Goal: Task Accomplishment & Management: Manage account settings

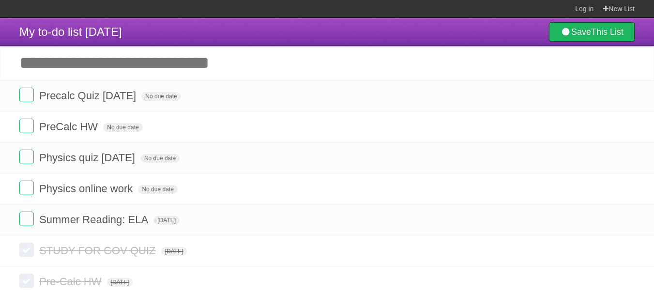
click at [120, 70] on input "Add another task" at bounding box center [327, 63] width 654 height 34
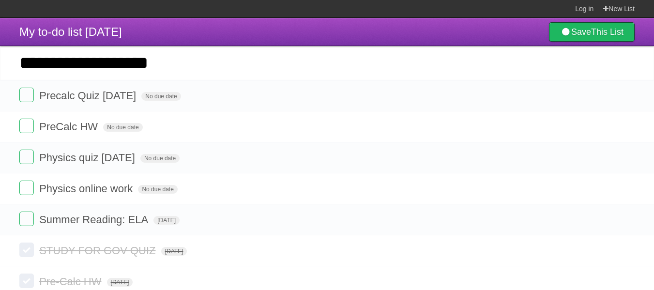
click at [181, 71] on input "**********" at bounding box center [327, 63] width 654 height 34
type input "**********"
click input "*********" at bounding box center [0, 0] width 0 height 0
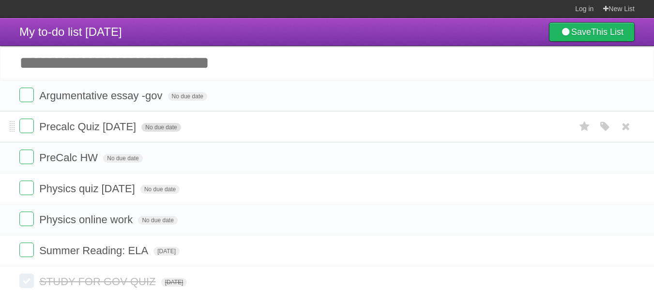
click at [163, 128] on span "No due date" at bounding box center [160, 127] width 39 height 9
click at [159, 127] on span "[DATE]" at bounding box center [154, 127] width 26 height 9
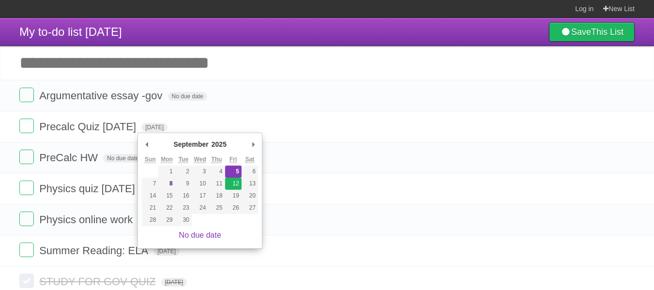
type span "[DATE]"
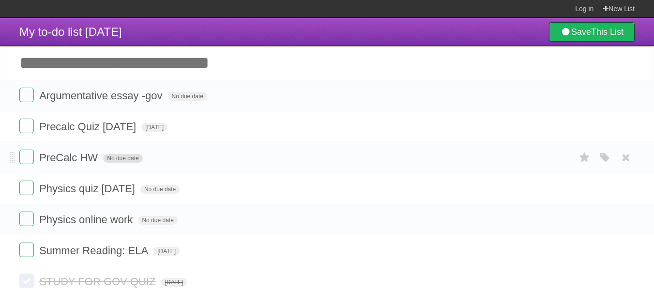
click at [124, 159] on span "No due date" at bounding box center [122, 158] width 39 height 9
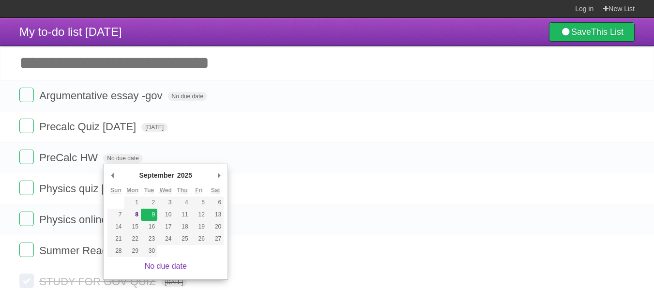
type span "[DATE]"
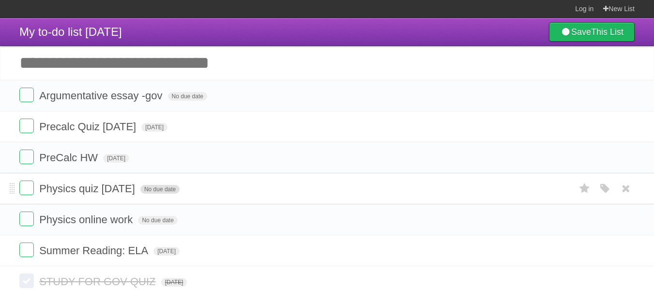
click at [144, 187] on span "No due date" at bounding box center [159, 189] width 39 height 9
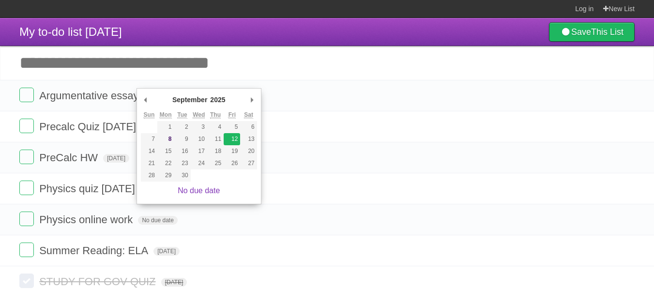
type span "[DATE]"
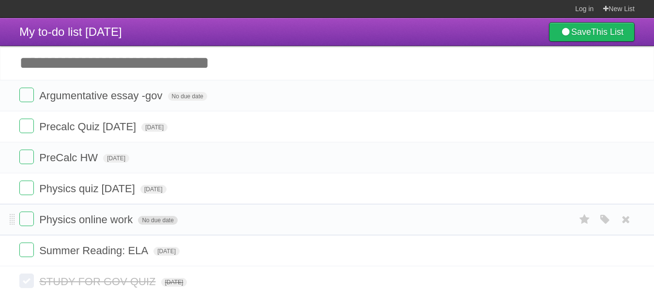
click at [163, 218] on span "No due date" at bounding box center [157, 220] width 39 height 9
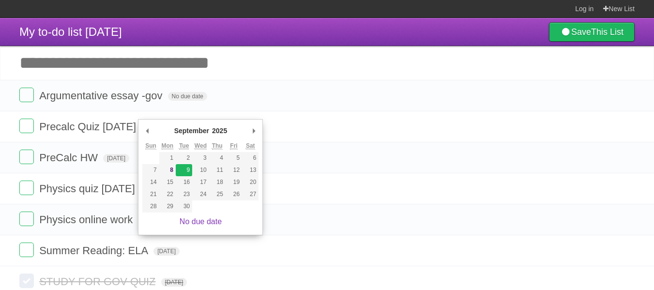
type span "[DATE]"
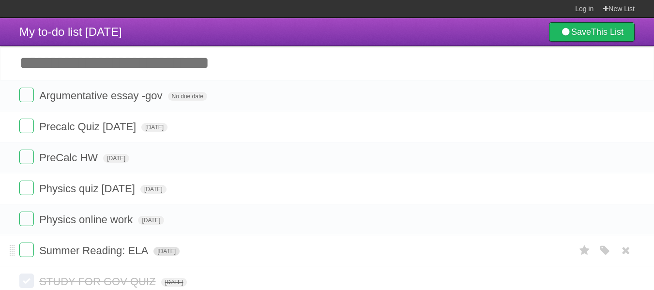
click at [175, 251] on span "[DATE]" at bounding box center [167, 251] width 26 height 9
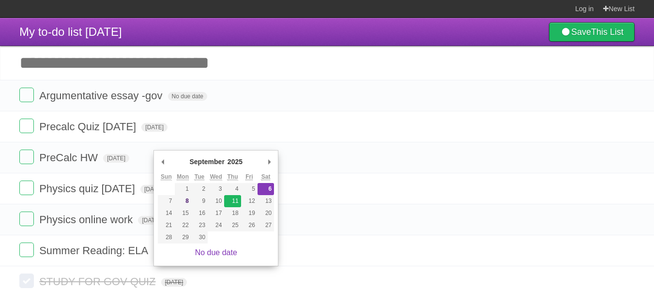
type span "[DATE]"
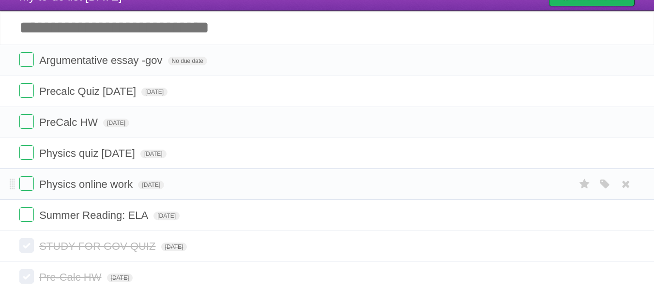
scroll to position [35, 0]
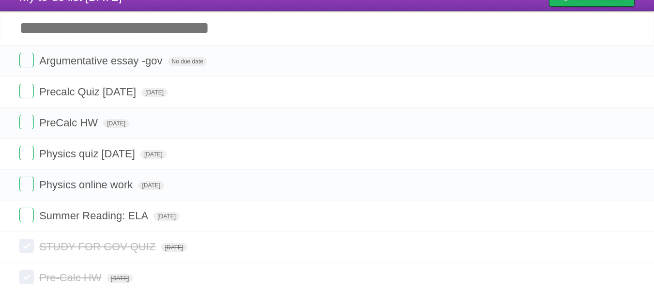
click at [156, 42] on input "Add another task" at bounding box center [327, 28] width 654 height 34
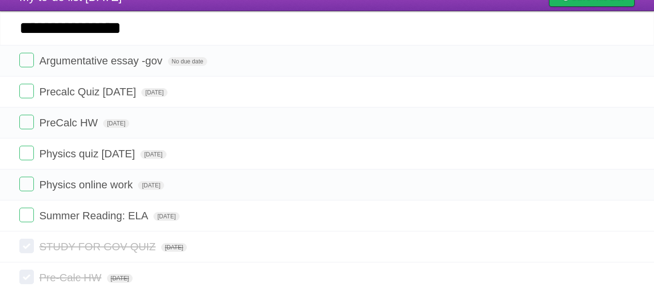
type input "**********"
click input "*********" at bounding box center [0, 0] width 0 height 0
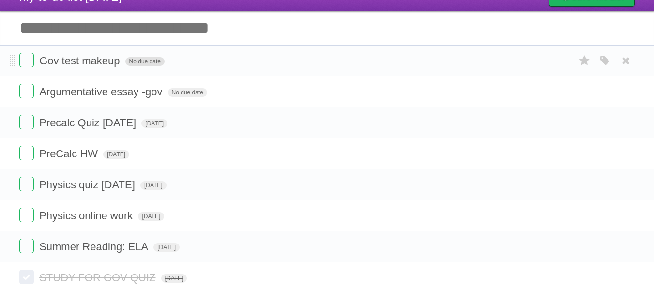
click at [148, 65] on span "No due date" at bounding box center [144, 61] width 39 height 9
click at [152, 65] on span "[DATE]" at bounding box center [138, 61] width 26 height 9
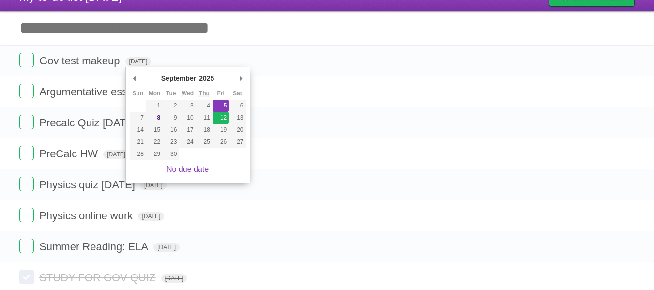
type span "[DATE]"
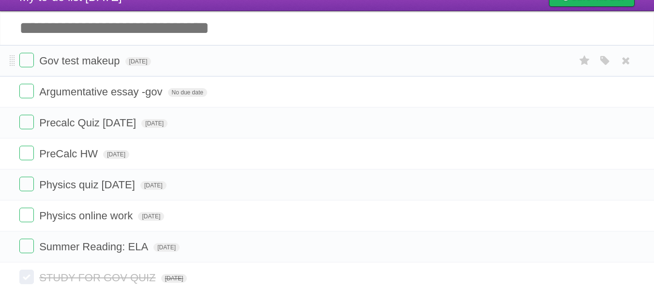
click at [134, 57] on form "Gov test makeup [DATE] White Red Blue Green Purple Orange" at bounding box center [327, 61] width 616 height 16
click at [136, 58] on span "[DATE]" at bounding box center [138, 61] width 26 height 9
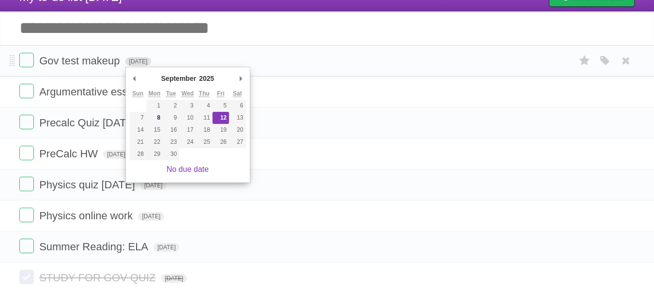
click at [144, 62] on span "[DATE]" at bounding box center [138, 61] width 26 height 9
click at [281, 52] on li "Gov test makeup [DATE] White Red Blue Green Purple Orange" at bounding box center [327, 60] width 654 height 31
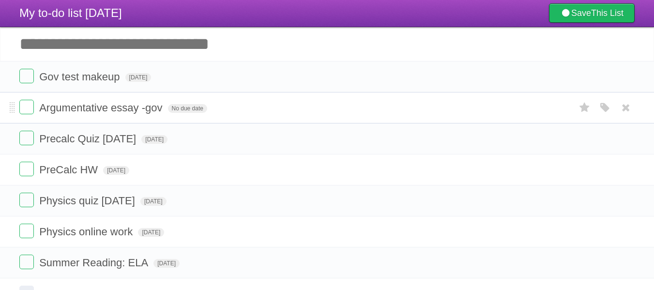
scroll to position [0, 0]
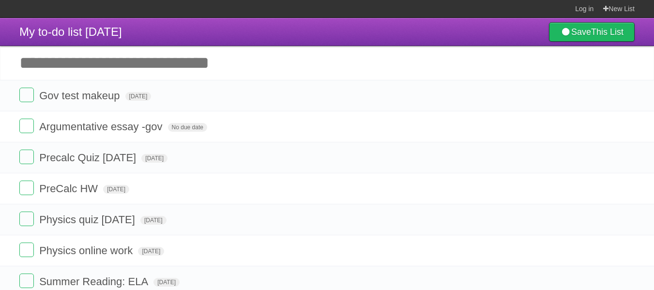
click at [261, 70] on input "Add another task" at bounding box center [327, 63] width 654 height 34
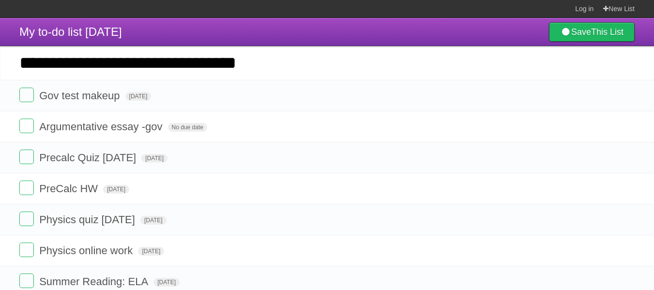
type input "**********"
click input "*********" at bounding box center [0, 0] width 0 height 0
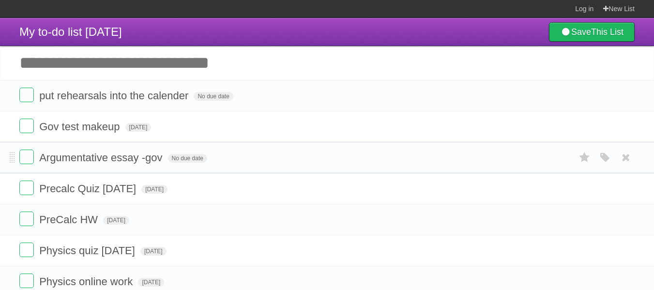
click at [188, 171] on li "Argumentative essay -gov No due date White Red Blue Green Purple Orange" at bounding box center [327, 157] width 654 height 31
click at [190, 160] on span "No due date" at bounding box center [187, 158] width 39 height 9
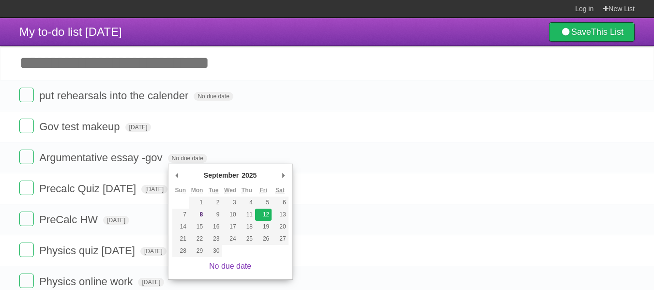
type span "[DATE]"
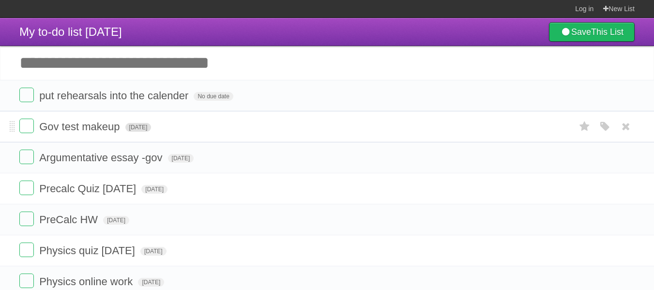
click at [152, 131] on span "[DATE]" at bounding box center [138, 127] width 26 height 9
click at [181, 159] on span "[DATE]" at bounding box center [181, 158] width 26 height 9
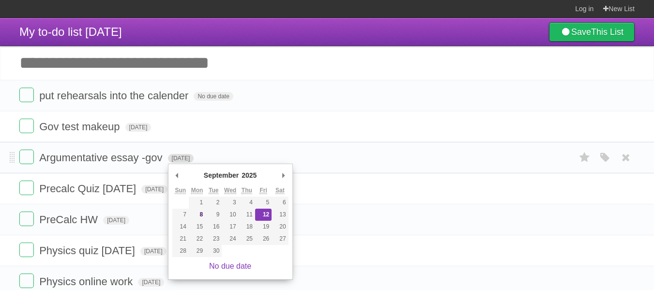
click at [194, 160] on span "[DATE]" at bounding box center [181, 158] width 26 height 9
click at [301, 144] on li "Argumentative essay -gov [DATE] White Red Blue Green Purple Orange" at bounding box center [327, 157] width 654 height 31
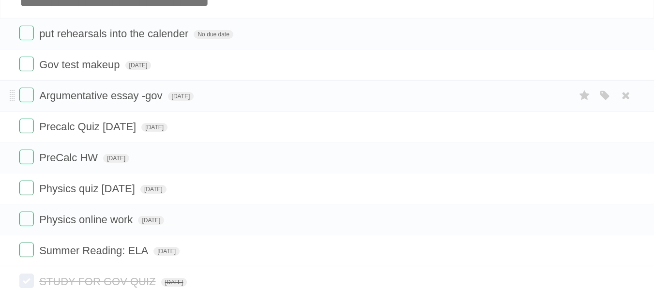
scroll to position [63, 0]
click at [145, 65] on span "[DATE]" at bounding box center [138, 64] width 26 height 9
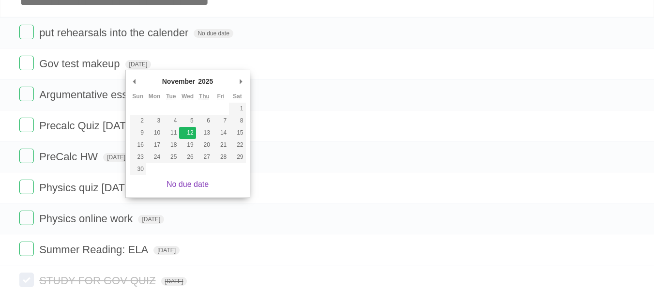
type span "[DATE]"
